Goal: Task Accomplishment & Management: Complete application form

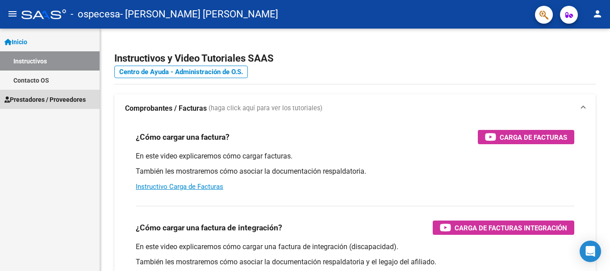
click at [36, 100] on span "Prestadores / Proveedores" at bounding box center [44, 100] width 81 height 10
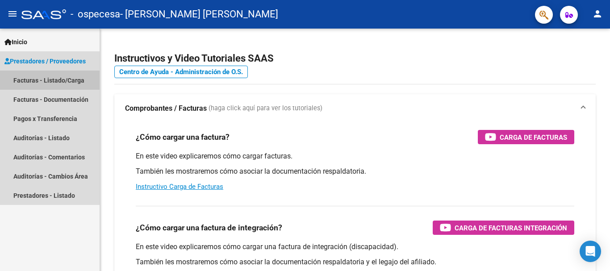
click at [50, 80] on link "Facturas - Listado/Carga" at bounding box center [50, 80] width 100 height 19
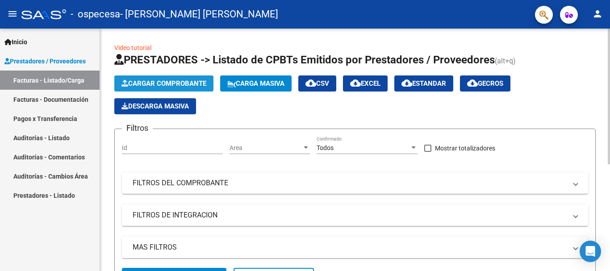
click at [152, 83] on span "Cargar Comprobante" at bounding box center [164, 84] width 85 height 8
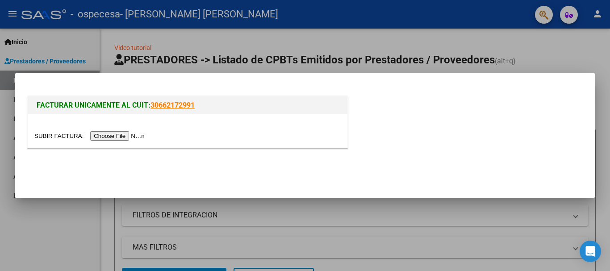
click at [136, 137] on input "file" at bounding box center [90, 135] width 113 height 9
click at [124, 135] on input "file" at bounding box center [90, 135] width 113 height 9
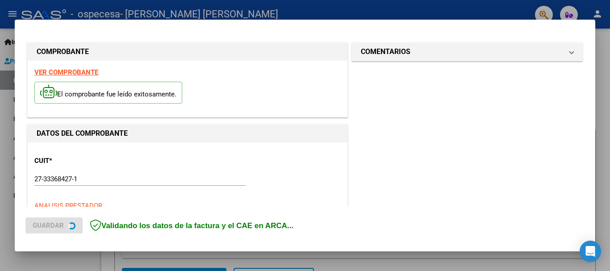
click at [84, 72] on strong "VER COMPROBANTE" at bounding box center [66, 72] width 64 height 8
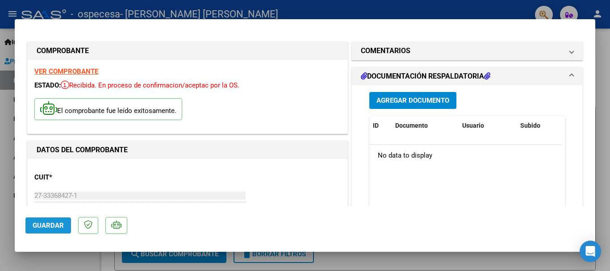
click at [58, 224] on span "Guardar" at bounding box center [48, 226] width 31 height 8
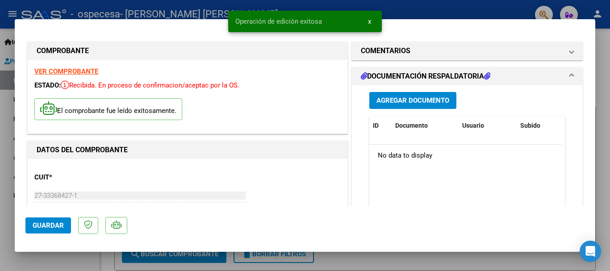
click at [410, 103] on span "Agregar Documento" at bounding box center [413, 101] width 73 height 8
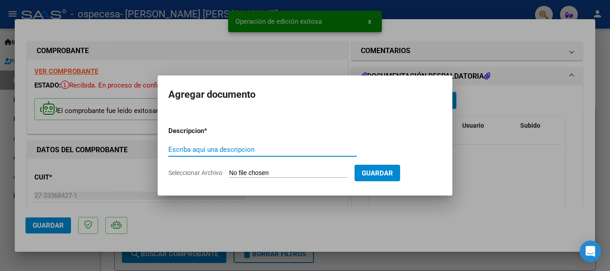
click at [297, 150] on input "Escriba aquí una descripcion" at bounding box center [262, 150] width 189 height 8
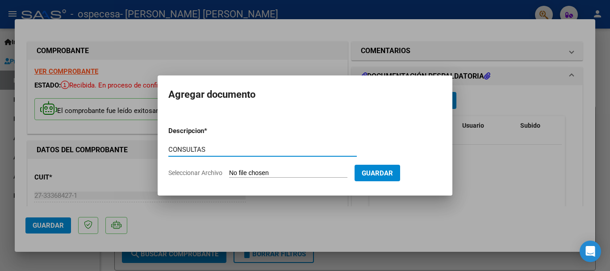
type input "CONSULTAS"
click at [255, 172] on input "Seleccionar Archivo" at bounding box center [288, 173] width 118 height 8
type input "C:\fakepath\CONS [DATE].jpeg"
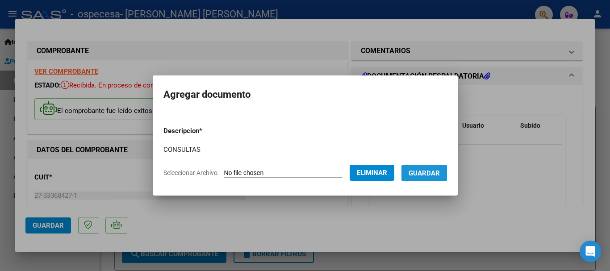
click at [429, 174] on span "Guardar" at bounding box center [424, 173] width 31 height 8
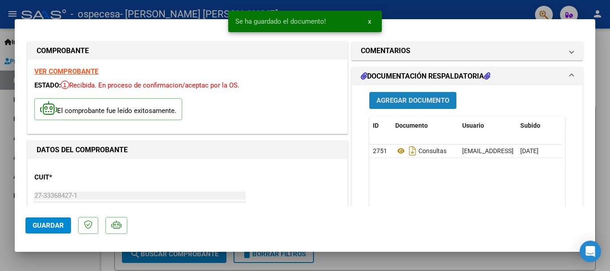
click at [422, 96] on span "Agregar Documento" at bounding box center [413, 100] width 73 height 8
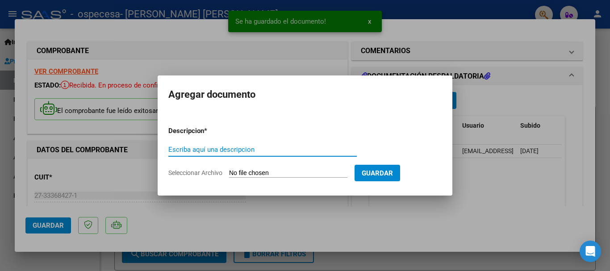
click at [282, 149] on input "Escriba aquí una descripcion" at bounding box center [262, 150] width 189 height 8
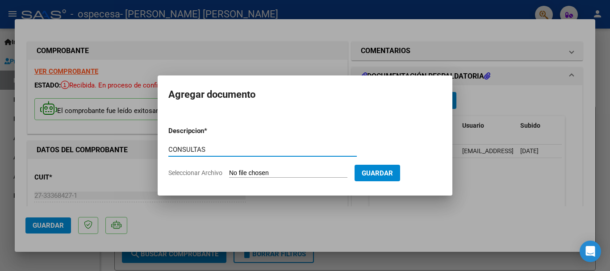
type input "CONSULTAS"
click at [292, 174] on input "Seleccionar Archivo" at bounding box center [288, 173] width 118 height 8
type input "C:\fakepath\CONS [DATE].jpg"
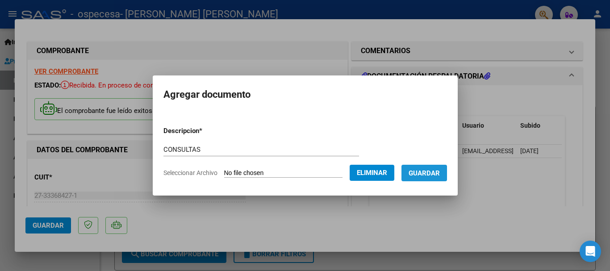
click at [440, 174] on span "Guardar" at bounding box center [424, 173] width 31 height 8
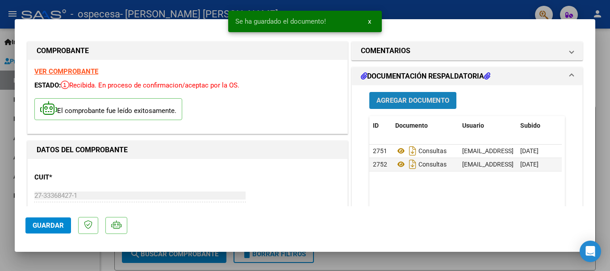
click at [425, 99] on span "Agregar Documento" at bounding box center [413, 101] width 73 height 8
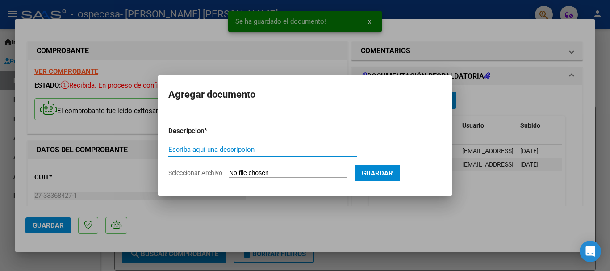
click at [223, 149] on input "Escriba aquí una descripcion" at bounding box center [262, 150] width 189 height 8
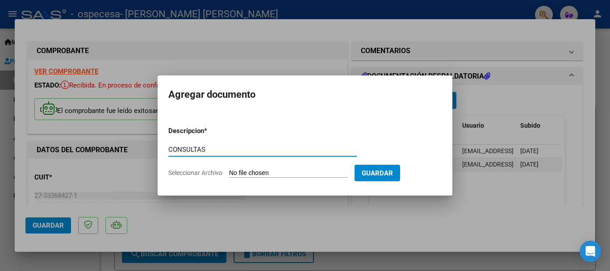
type input "CONSULTAS"
click at [299, 171] on input "Seleccionar Archivo" at bounding box center [288, 173] width 118 height 8
type input "C:\fakepath\CONS [DATE].jpg"
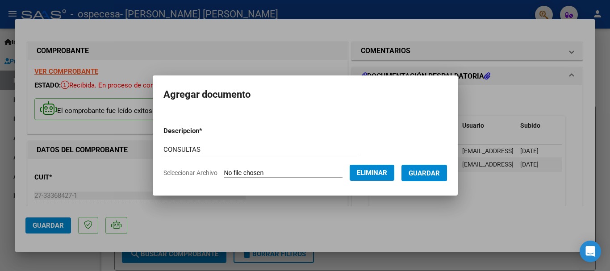
click at [440, 177] on span "Guardar" at bounding box center [424, 173] width 31 height 8
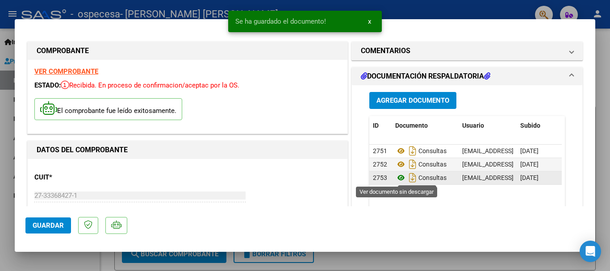
click at [398, 180] on icon at bounding box center [402, 178] width 12 height 11
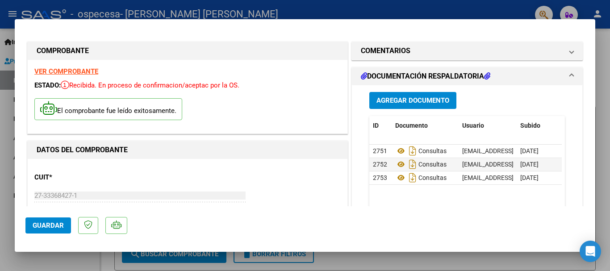
click at [427, 101] on span "Agregar Documento" at bounding box center [413, 101] width 73 height 8
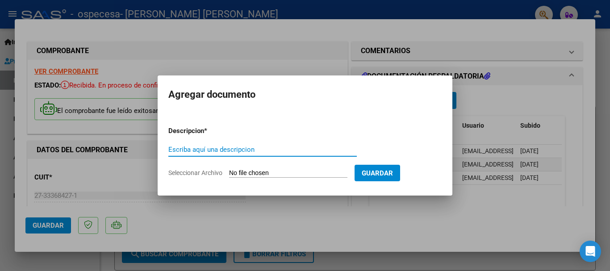
click at [298, 151] on input "Escriba aquí una descripcion" at bounding box center [262, 150] width 189 height 8
type input "PRACTICAS"
click at [281, 171] on input "Seleccionar Archivo" at bounding box center [288, 173] width 118 height 8
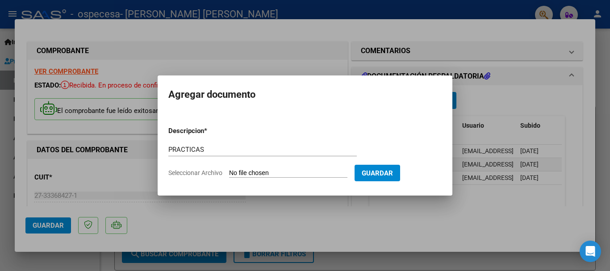
type input "C:\fakepath\PRACTICAS SEPTIEMBRE.jpg"
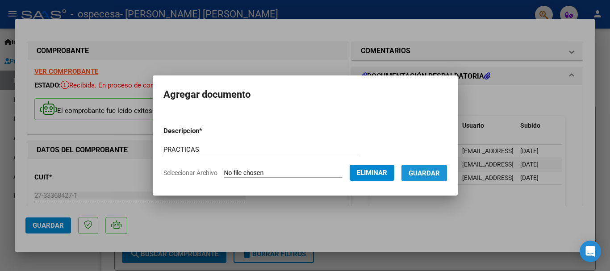
click at [433, 177] on span "Guardar" at bounding box center [424, 173] width 31 height 8
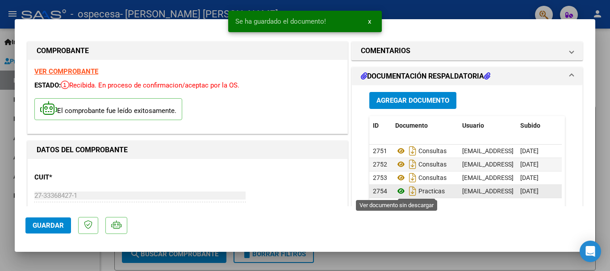
click at [399, 194] on icon at bounding box center [402, 191] width 12 height 11
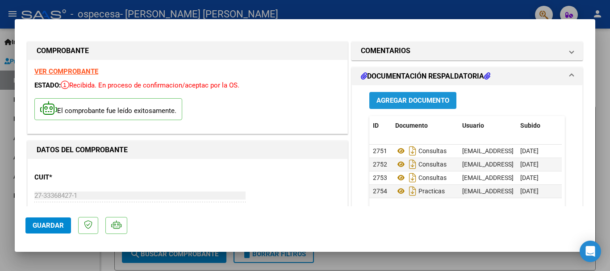
click at [394, 102] on span "Agregar Documento" at bounding box center [413, 101] width 73 height 8
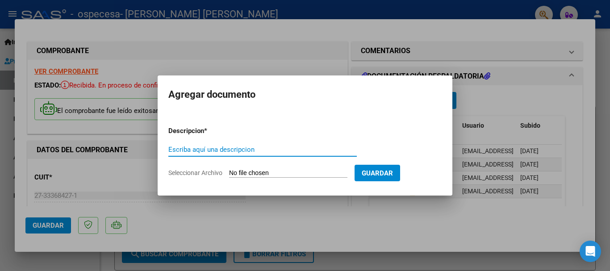
click at [306, 149] on input "Escriba aquí una descripcion" at bounding box center [262, 150] width 189 height 8
type input "RADIOLOGIA"
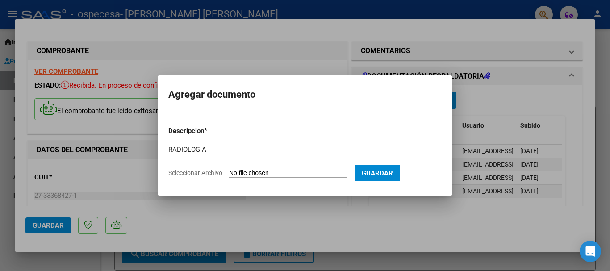
click at [282, 168] on form "Descripcion * RADIOLOGIA Escriba aquí una descripcion Seleccionar Archivo Guard…" at bounding box center [305, 151] width 274 height 65
click at [283, 173] on input "Seleccionar Archivo" at bounding box center [288, 173] width 118 height 8
type input "C:\fakepath\RX SEPTIEMBRE.jpg"
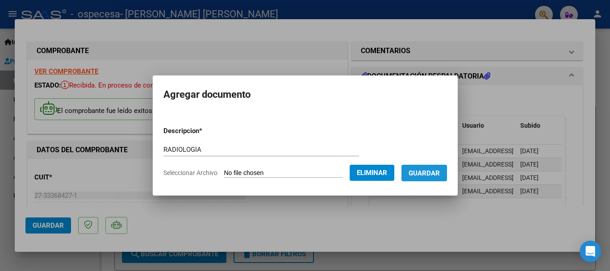
click at [433, 177] on span "Guardar" at bounding box center [424, 173] width 31 height 8
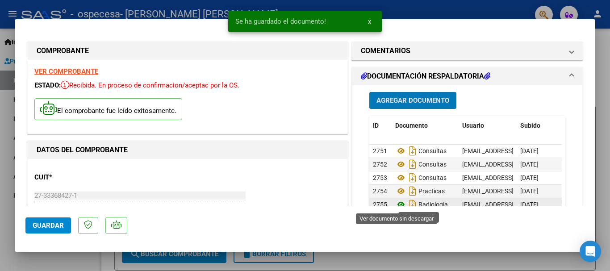
click at [398, 204] on icon at bounding box center [402, 204] width 12 height 11
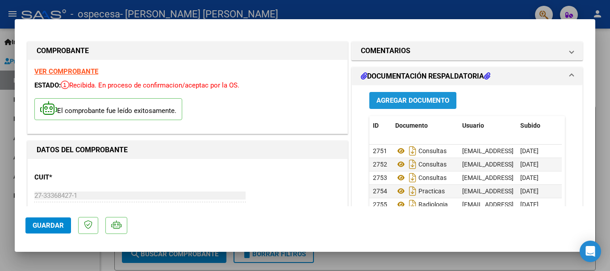
click at [421, 101] on span "Agregar Documento" at bounding box center [413, 101] width 73 height 8
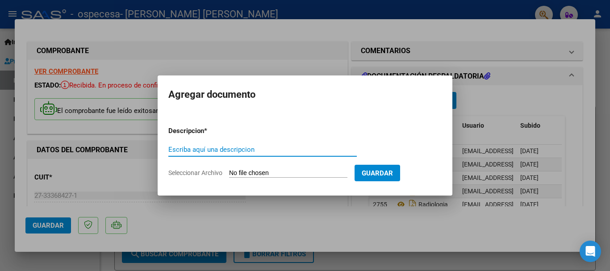
click at [297, 153] on input "Escriba aquí una descripcion" at bounding box center [262, 150] width 189 height 8
type input "ECOGRAFIAS"
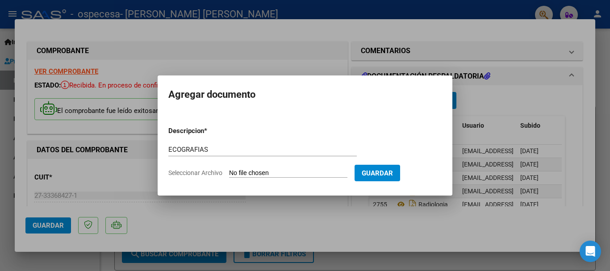
click at [287, 167] on form "Descripcion * ECOGRAFIAS Escriba aquí una descripcion Seleccionar Archivo Guard…" at bounding box center [305, 151] width 274 height 65
click at [288, 173] on input "Seleccionar Archivo" at bounding box center [288, 173] width 118 height 8
type input "C:\fakepath\ECOGRAFIAS SEPTIEMBRE.jpg"
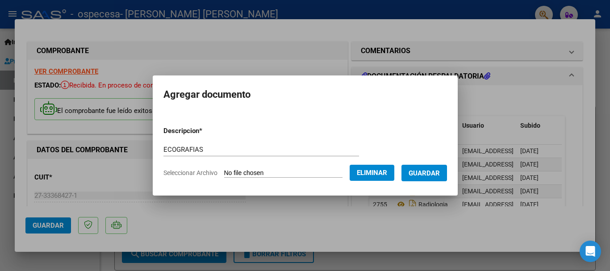
click at [436, 177] on button "Guardar" at bounding box center [425, 173] width 46 height 17
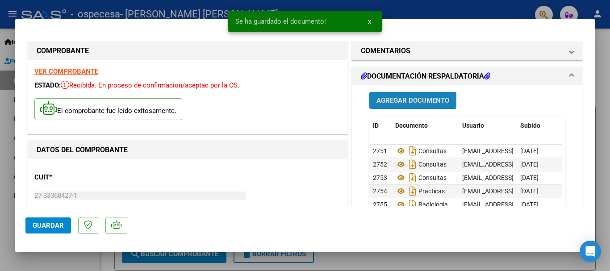
click at [422, 101] on span "Agregar Documento" at bounding box center [413, 101] width 73 height 8
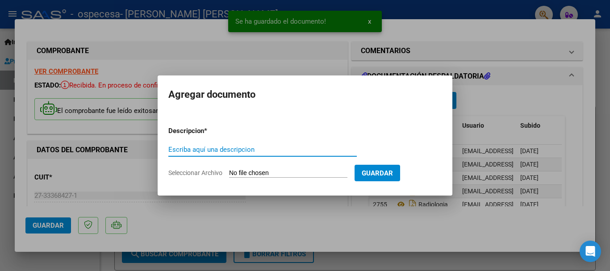
click at [215, 151] on input "Escriba aquí una descripcion" at bounding box center [262, 150] width 189 height 8
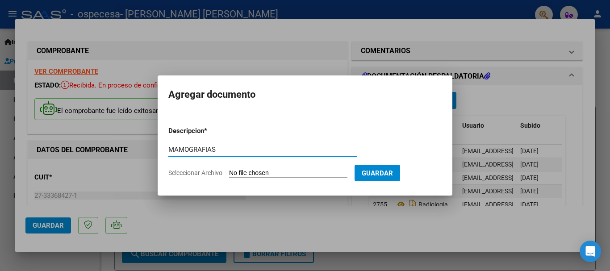
type input "MAMOGRAFIAS"
click at [261, 168] on form "Descripcion * MAMOGRAFIAS Escriba aquí una descripcion Seleccionar Archivo Guar…" at bounding box center [305, 151] width 274 height 65
click at [270, 173] on input "Seleccionar Archivo" at bounding box center [288, 173] width 118 height 8
type input "C:\fakepath\MAMO SEPTIEMBRE.jpg"
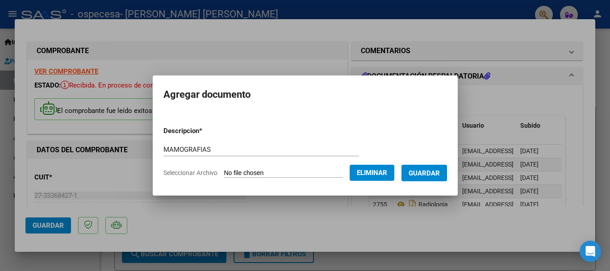
click at [438, 171] on span "Guardar" at bounding box center [424, 173] width 31 height 8
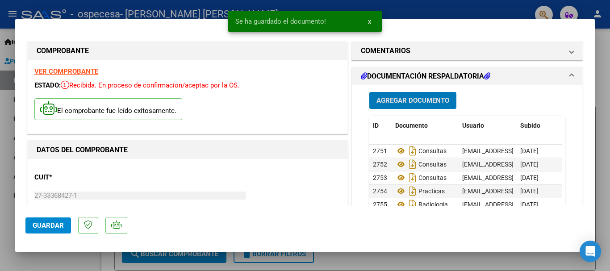
scroll to position [20, 0]
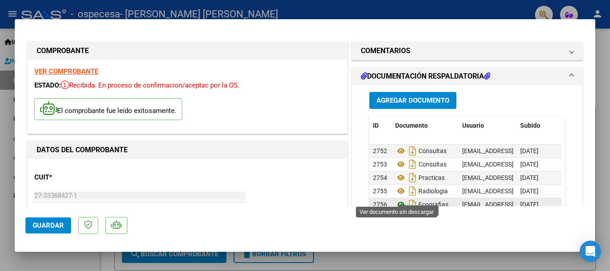
click at [397, 199] on icon at bounding box center [402, 204] width 12 height 11
click at [560, 154] on div "Agregar Documento ID Documento Usuario Subido Acción 2751 Consultas [EMAIL_ADDR…" at bounding box center [467, 174] width 209 height 178
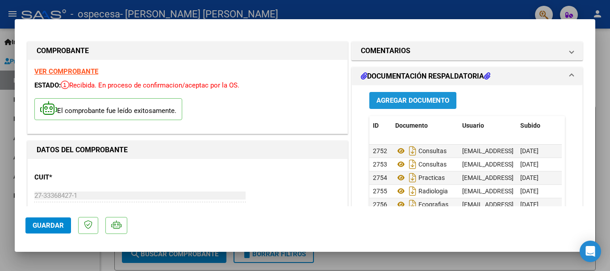
click at [432, 100] on span "Agregar Documento" at bounding box center [413, 101] width 73 height 8
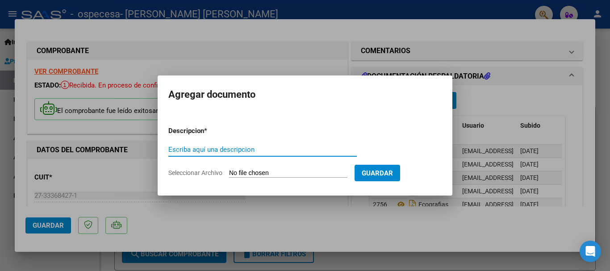
click at [197, 146] on input "Escriba aquí una descripcion" at bounding box center [262, 150] width 189 height 8
type input "MAMOGRAFIAS"
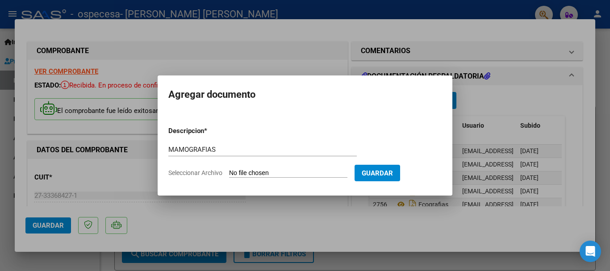
click at [308, 171] on input "Seleccionar Archivo" at bounding box center [288, 173] width 118 height 8
type input "C:\fakepath\MAMO SEPTIEMBRE.jpg"
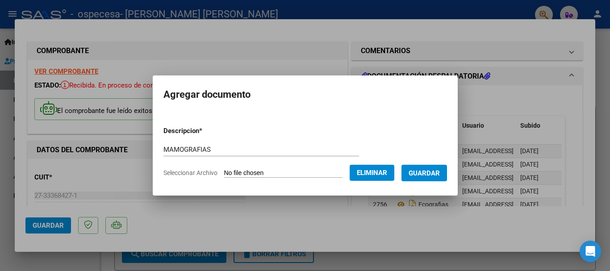
click at [438, 173] on span "Guardar" at bounding box center [424, 173] width 31 height 8
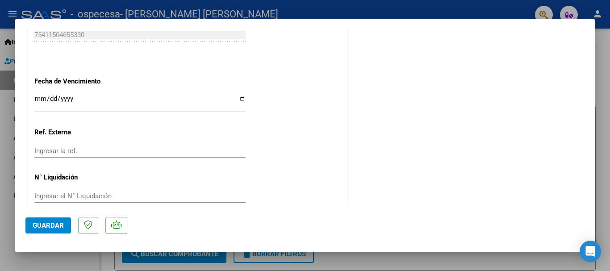
scroll to position [538, 0]
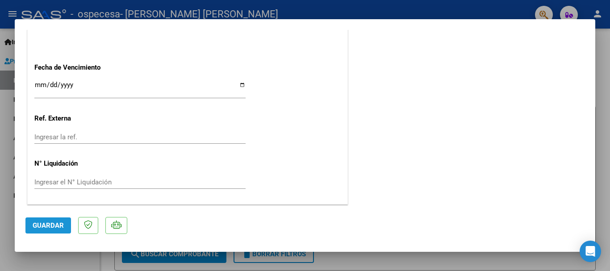
click at [47, 229] on span "Guardar" at bounding box center [48, 226] width 31 height 8
click at [370, 20] on mat-dialog-container "COMPROBANTE VER COMPROBANTE ESTADO: Recibida. En proceso de confirmacion/acepta…" at bounding box center [305, 135] width 581 height 233
click at [56, 227] on span "Guardar" at bounding box center [48, 226] width 31 height 8
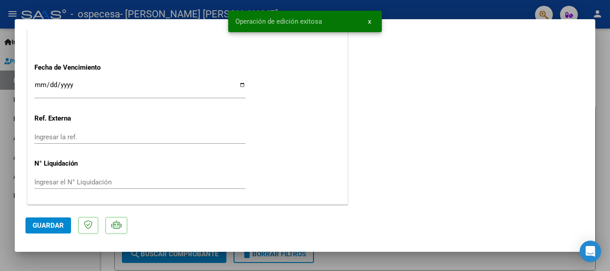
click at [372, 24] on button "x" at bounding box center [369, 21] width 17 height 16
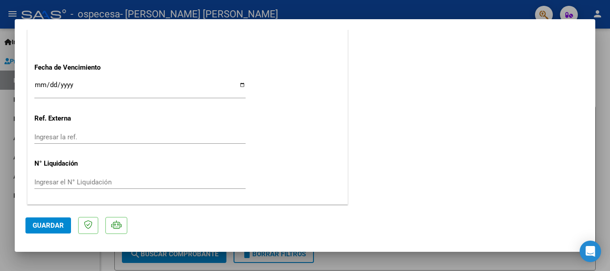
click at [610, 81] on div at bounding box center [305, 135] width 610 height 271
type input "$ 0,00"
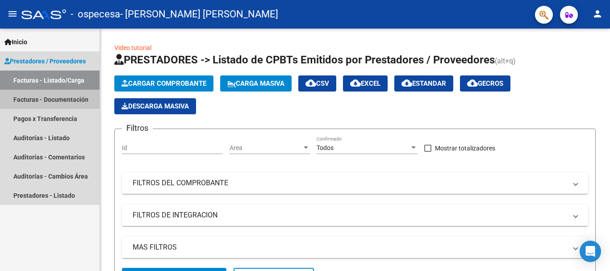
click at [73, 101] on link "Facturas - Documentación" at bounding box center [50, 99] width 100 height 19
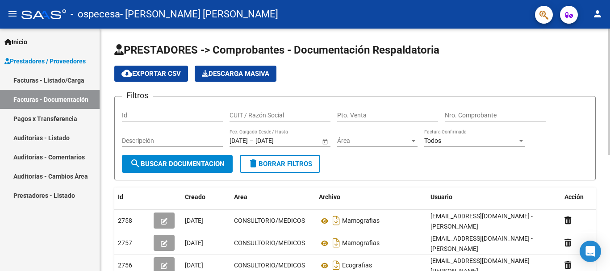
click at [608, 114] on div at bounding box center [609, 92] width 2 height 126
click at [610, 36] on div at bounding box center [609, 92] width 2 height 126
